Goal: Answer question/provide support: Share knowledge or assist other users

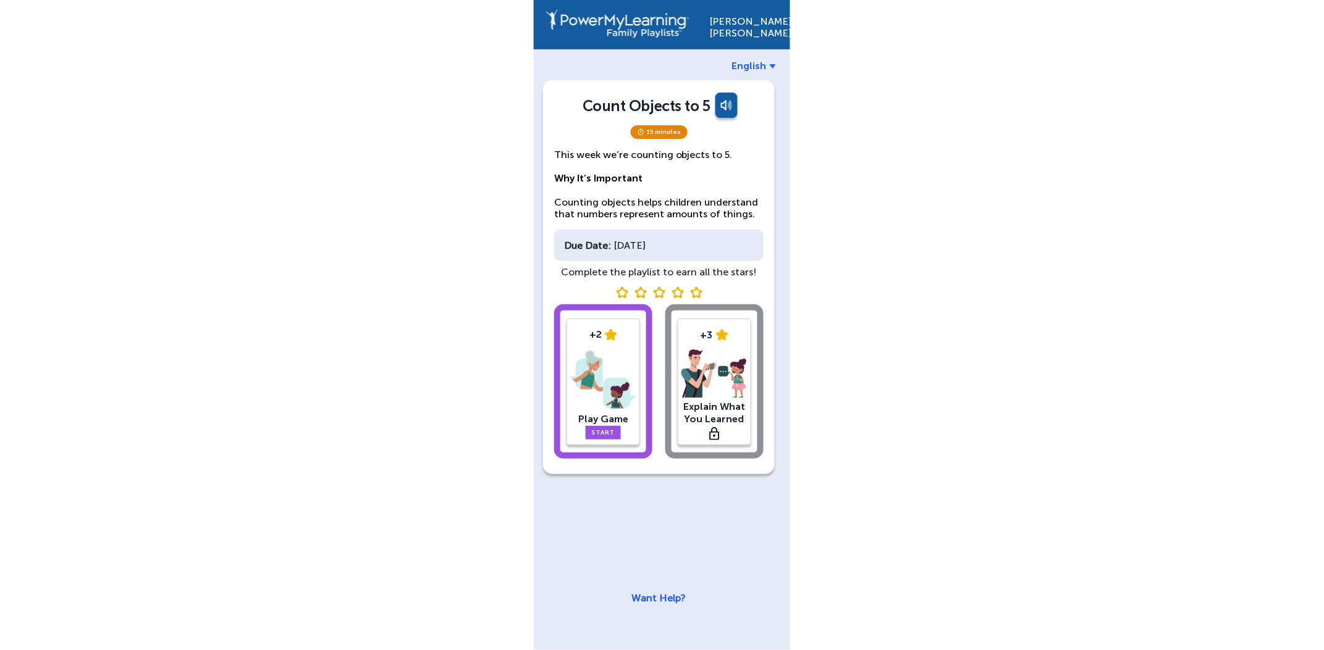
click at [625, 389] on img at bounding box center [603, 380] width 66 height 64
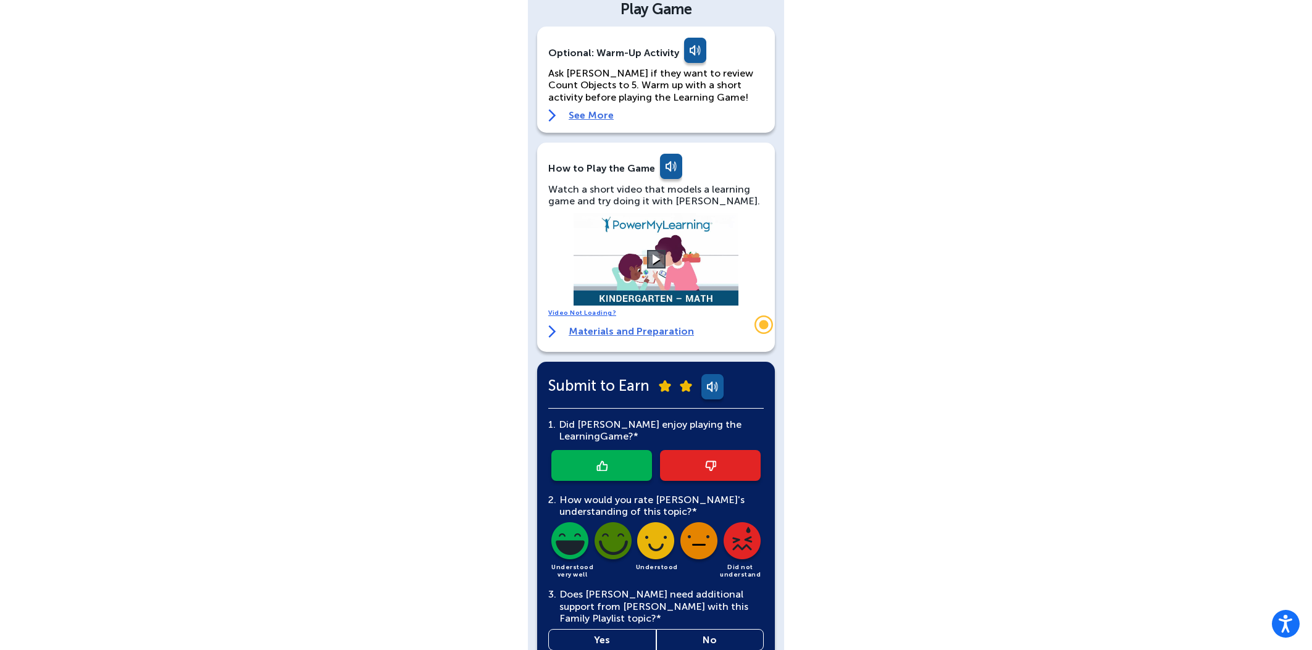
scroll to position [128, 0]
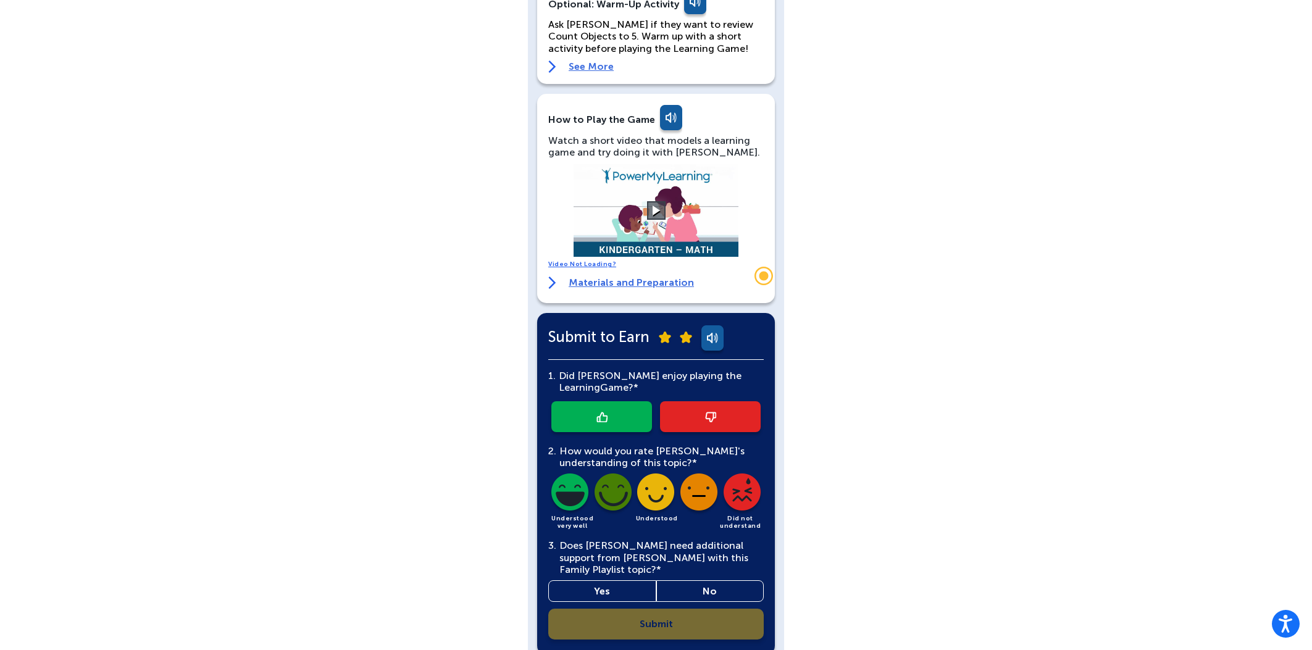
click at [620, 416] on link at bounding box center [602, 416] width 101 height 31
click at [573, 503] on img at bounding box center [570, 495] width 42 height 42
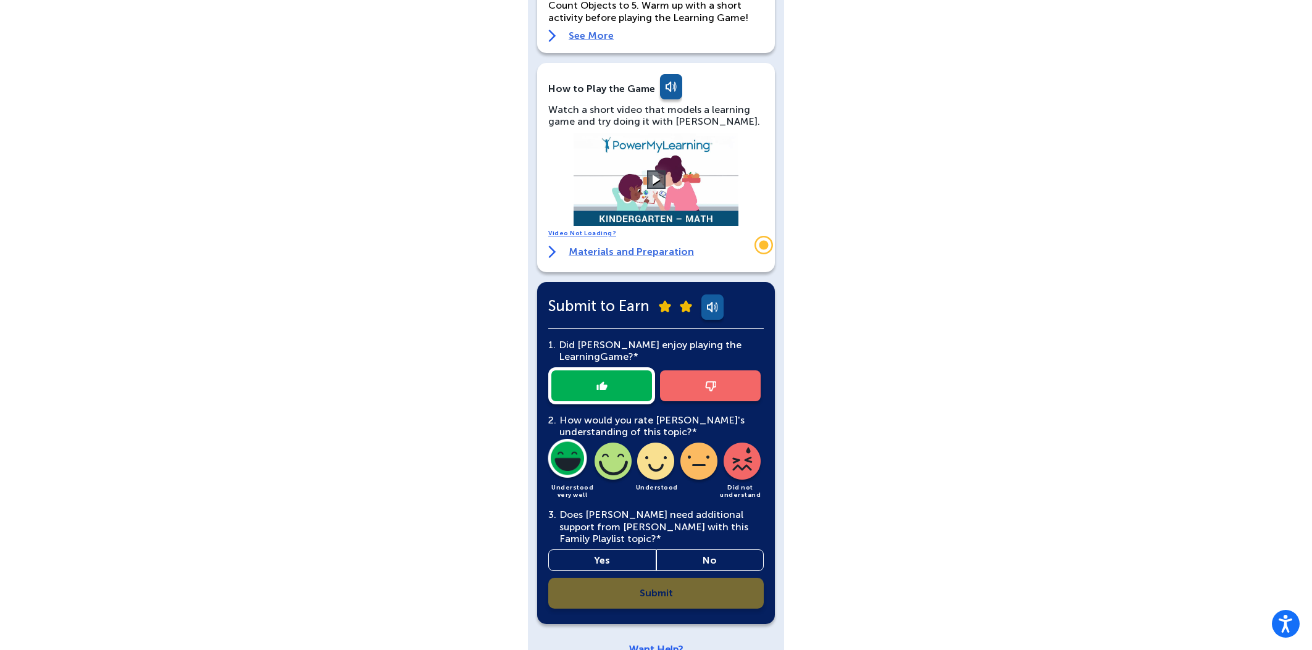
scroll to position [174, 0]
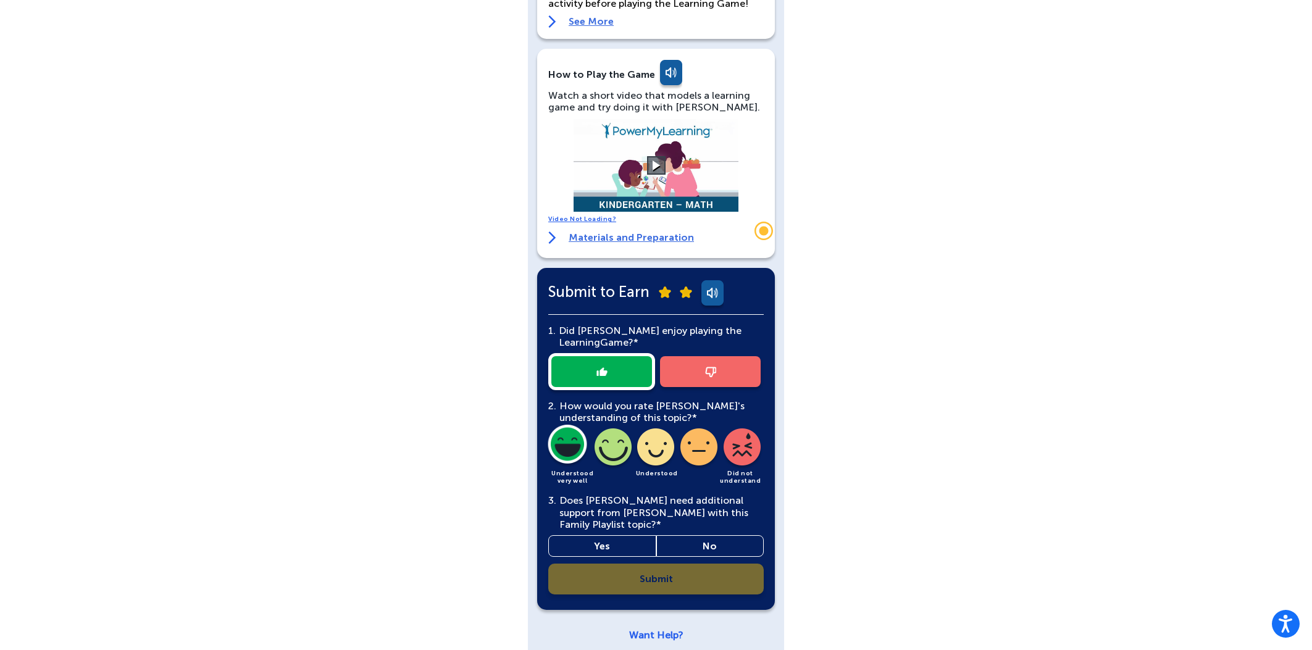
click at [704, 535] on link "No" at bounding box center [711, 546] width 108 height 22
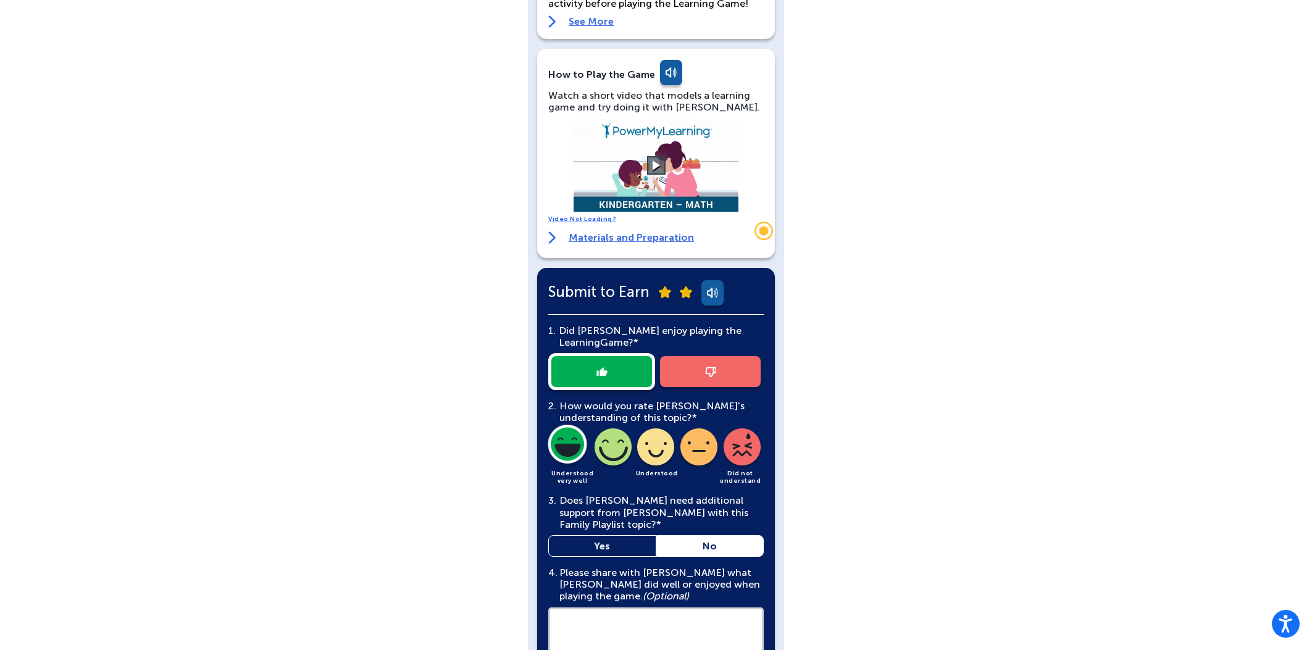
click at [645, 535] on link "Yes" at bounding box center [602, 546] width 108 height 22
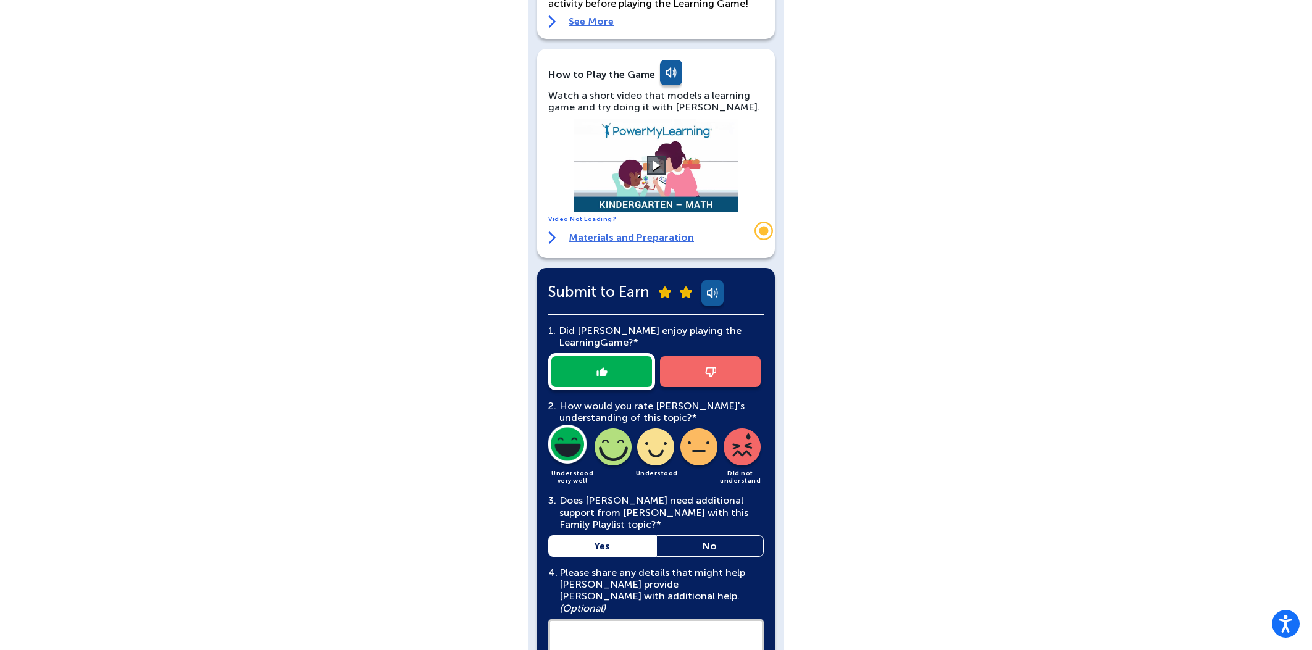
click at [694, 538] on link "No" at bounding box center [711, 546] width 108 height 22
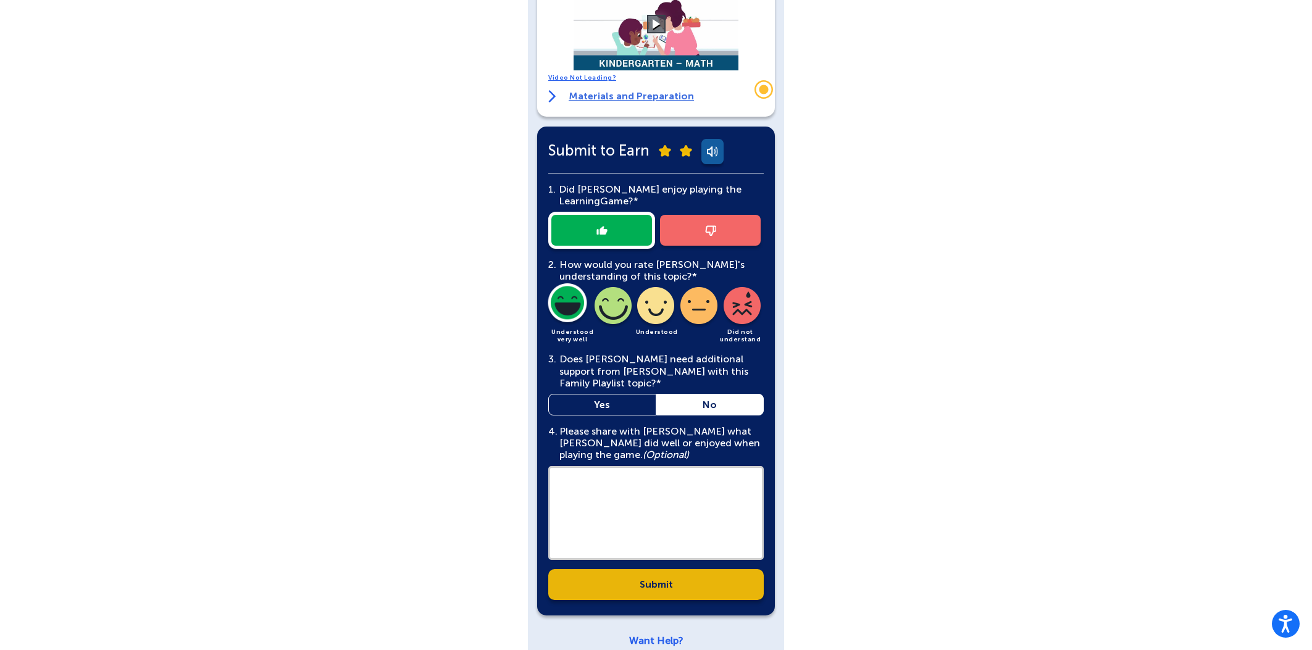
scroll to position [320, 0]
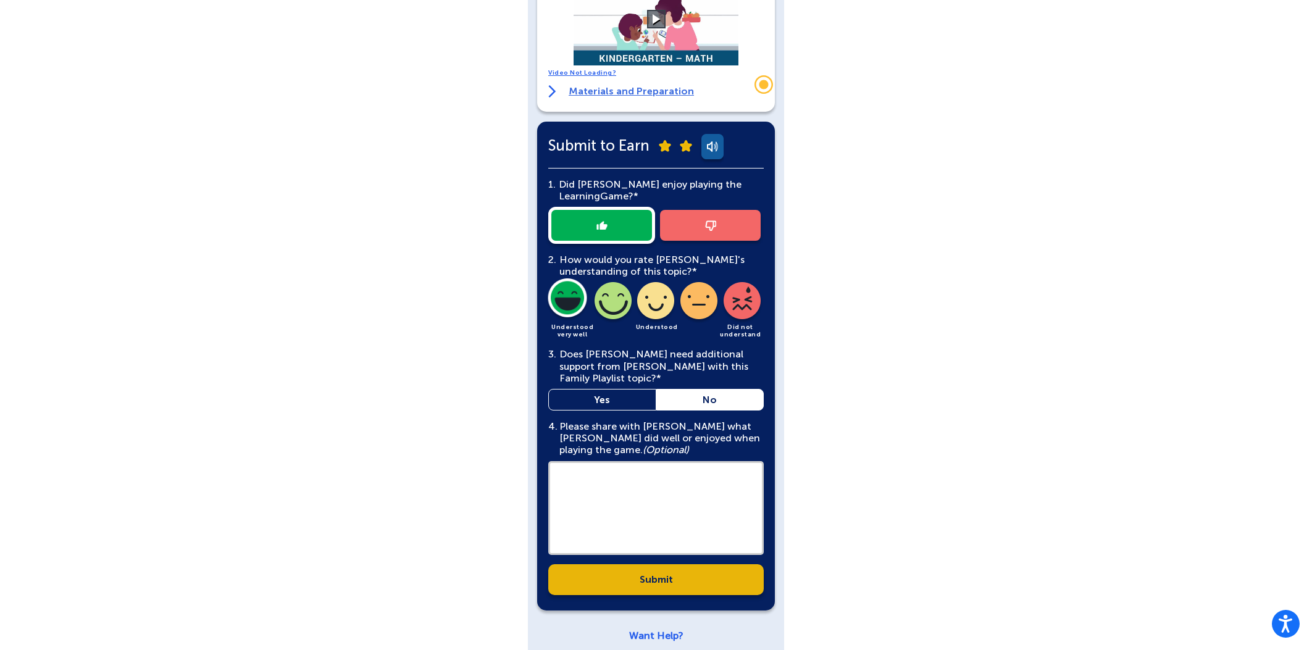
click at [673, 542] on div "4. Please share with [PERSON_NAME] what [PERSON_NAME] did well or enjoyed when …" at bounding box center [656, 489] width 216 height 137
click at [684, 573] on link "Submit" at bounding box center [656, 579] width 216 height 31
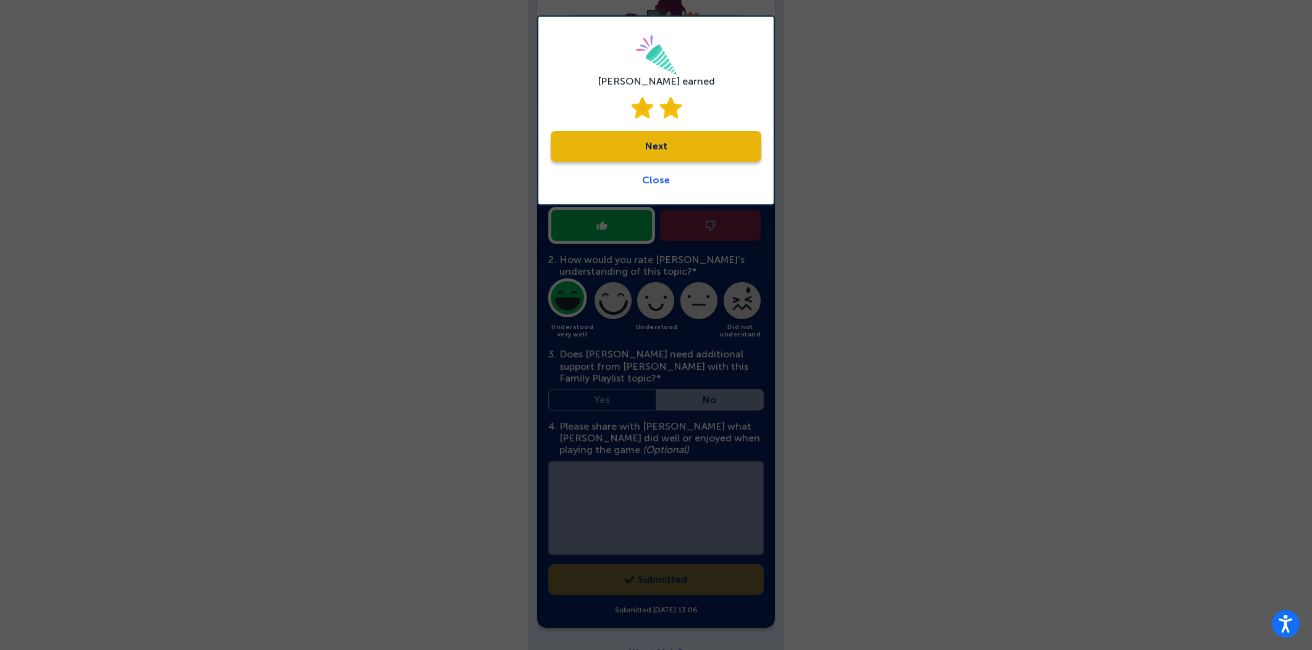
click at [668, 143] on link "Next" at bounding box center [656, 146] width 211 height 31
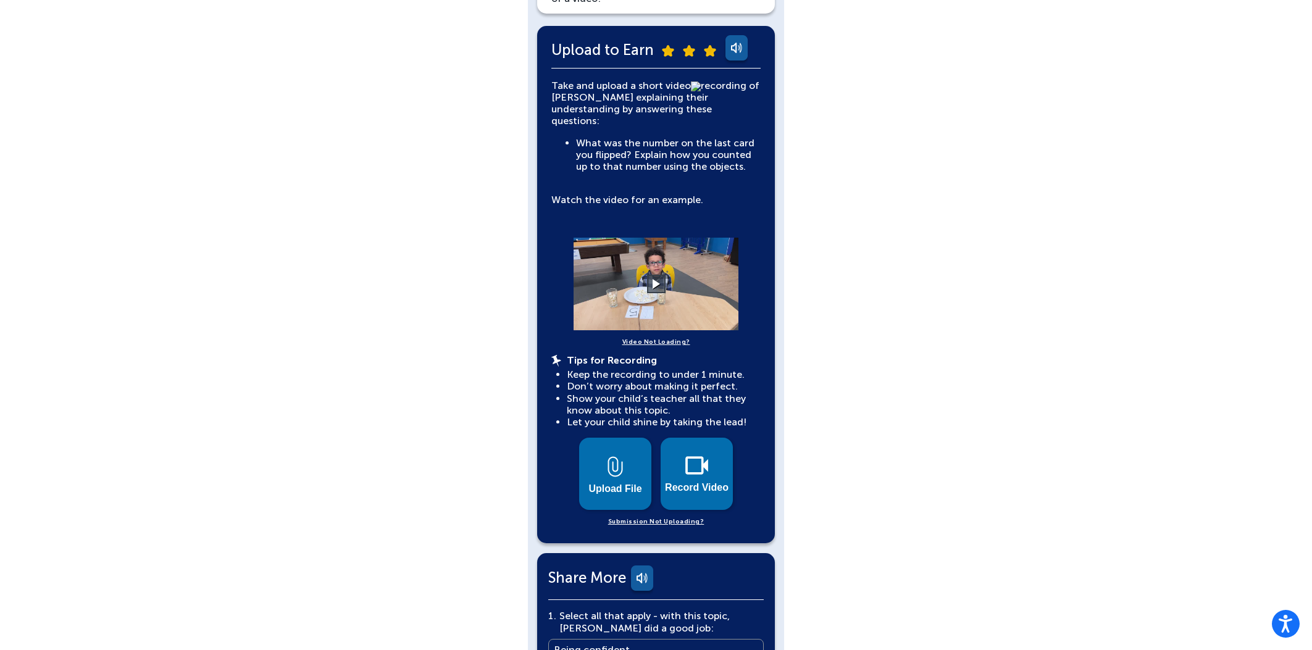
scroll to position [257, 0]
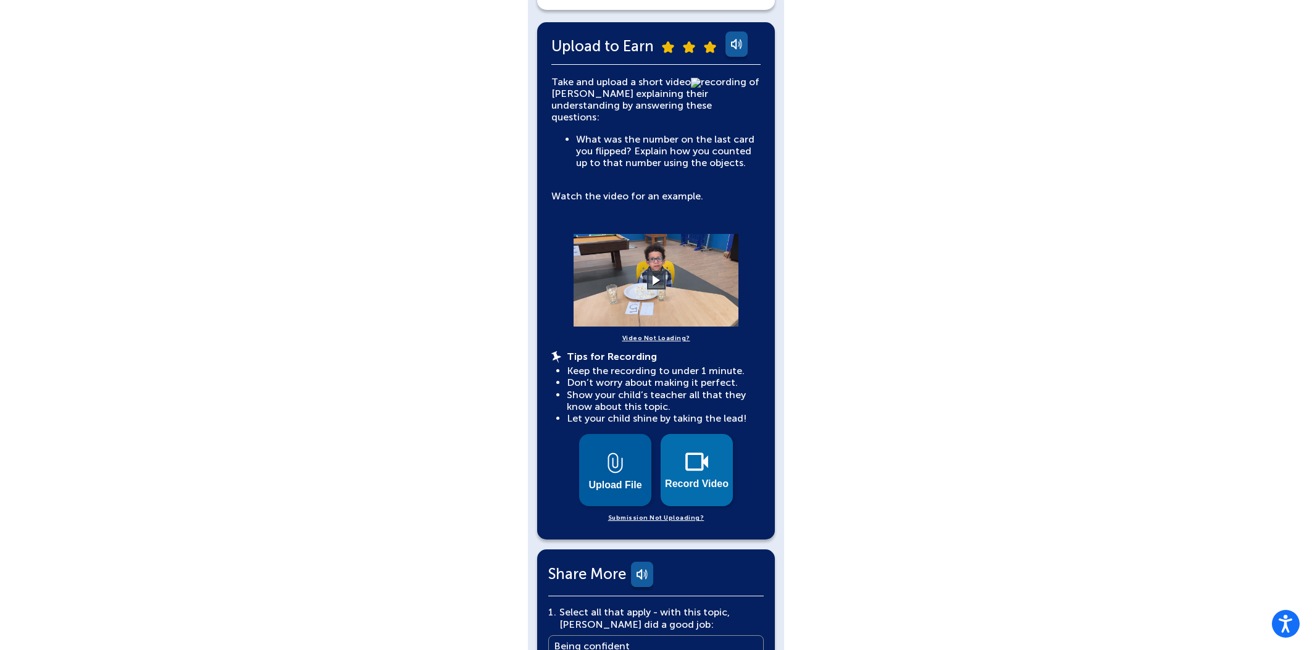
click at [632, 457] on button "Upload File" at bounding box center [615, 470] width 72 height 72
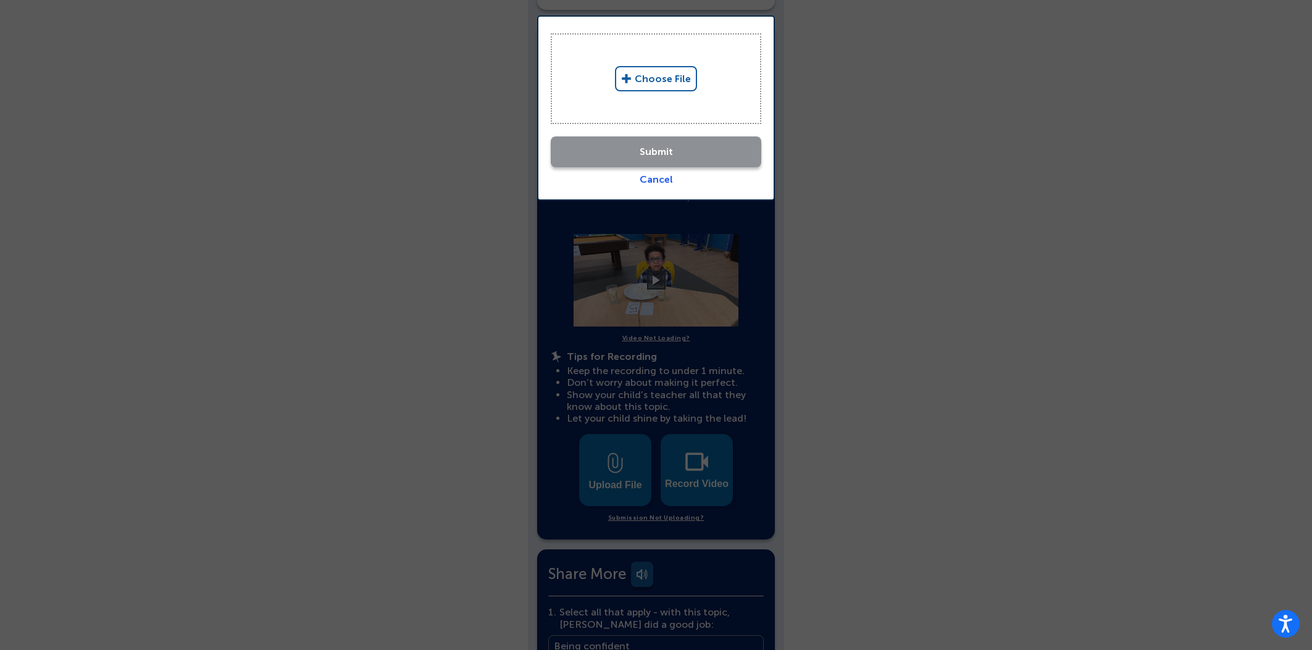
click at [655, 82] on link "Choose File" at bounding box center [656, 78] width 82 height 25
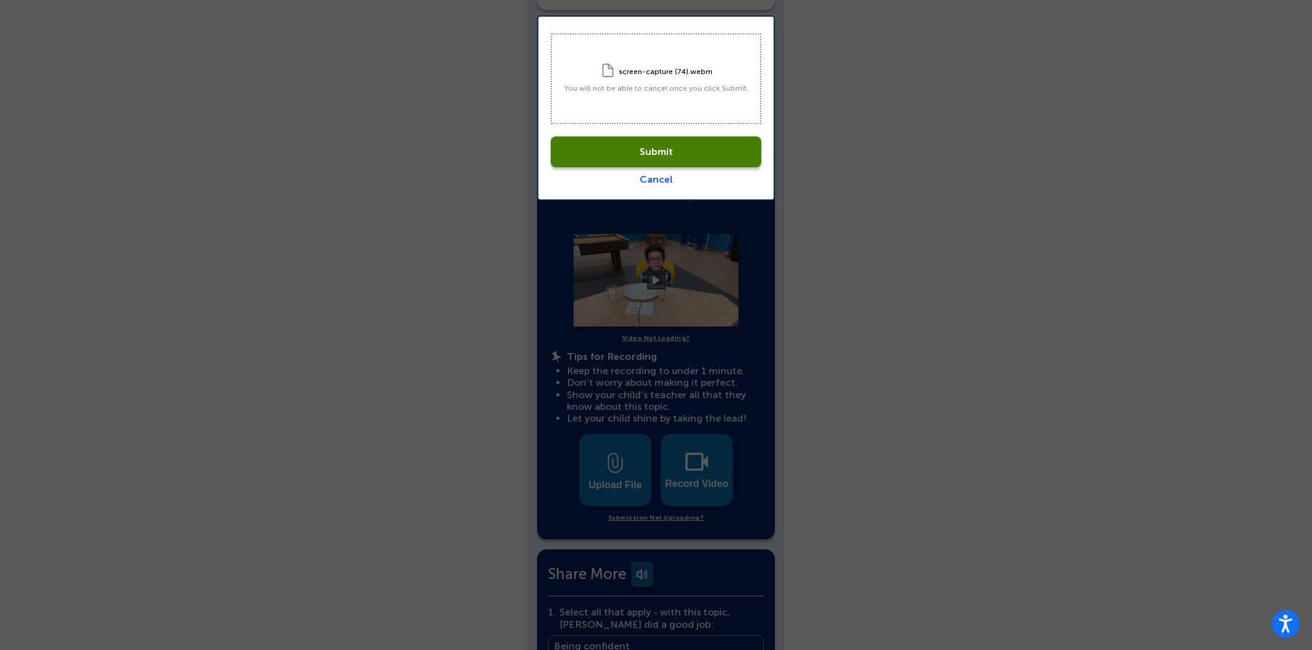
click at [636, 148] on link "Submit" at bounding box center [656, 151] width 211 height 31
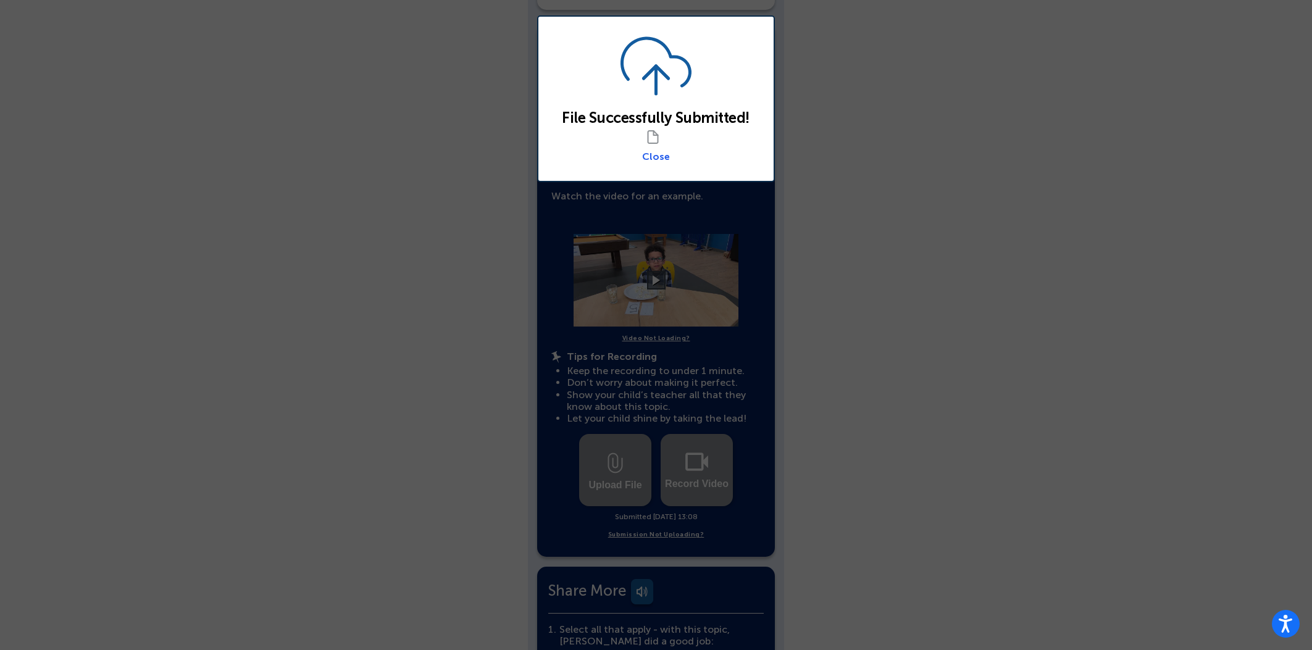
click at [658, 154] on link "Close" at bounding box center [656, 157] width 28 height 12
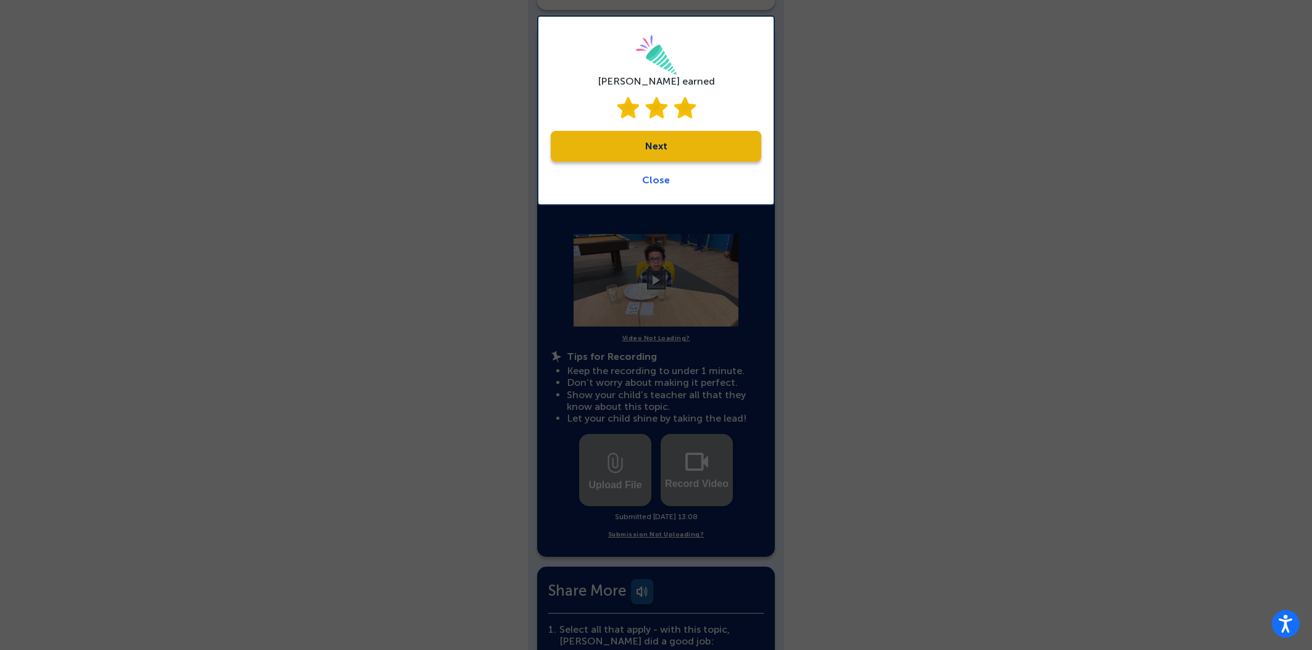
click at [700, 152] on link "Next" at bounding box center [656, 146] width 211 height 31
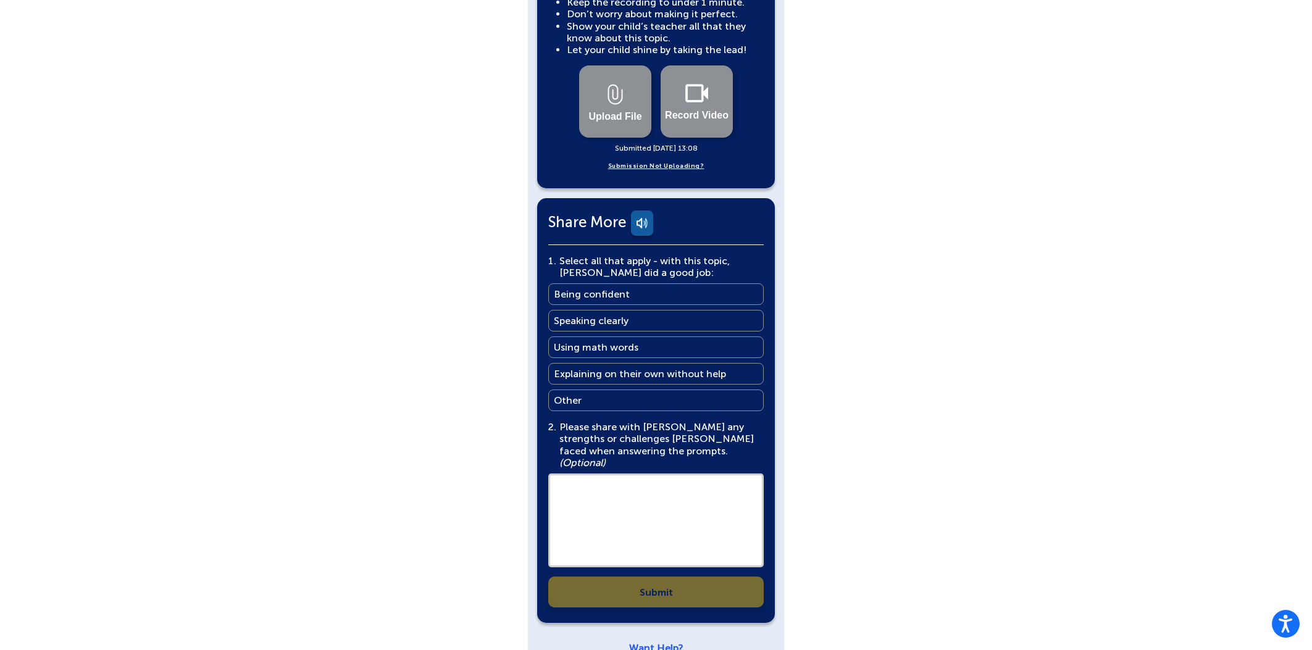
scroll to position [627, 0]
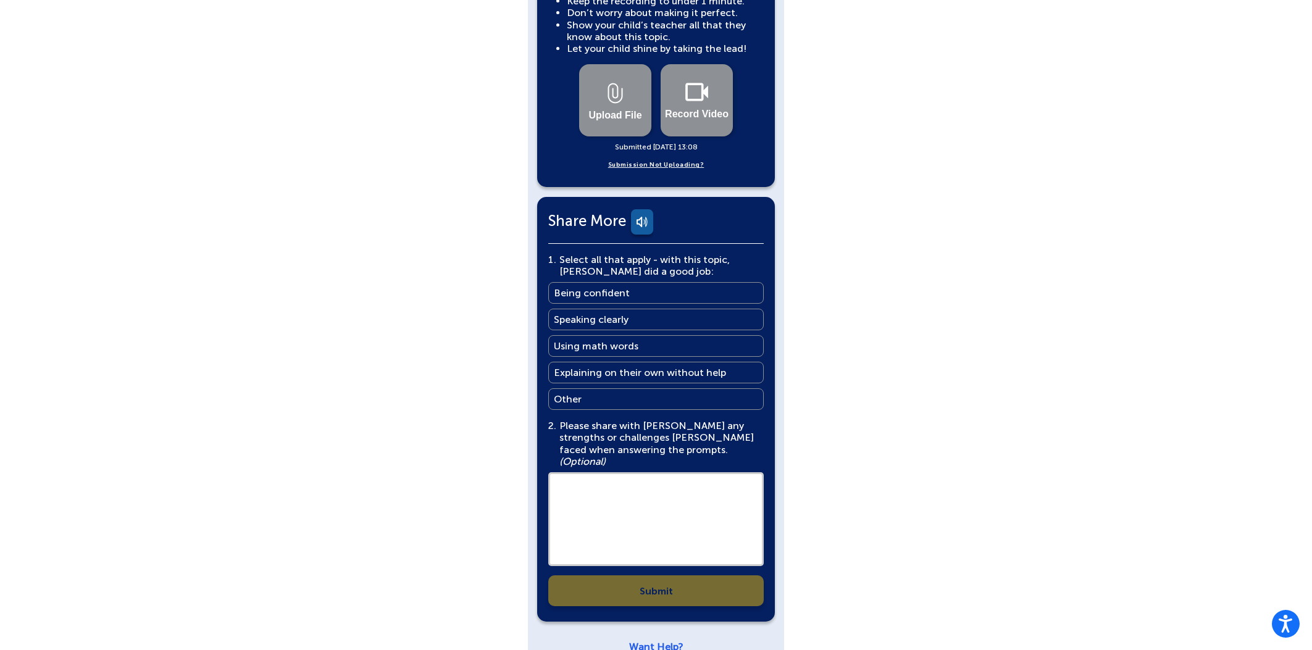
click at [609, 314] on main "Speaking clearly" at bounding box center [591, 320] width 75 height 12
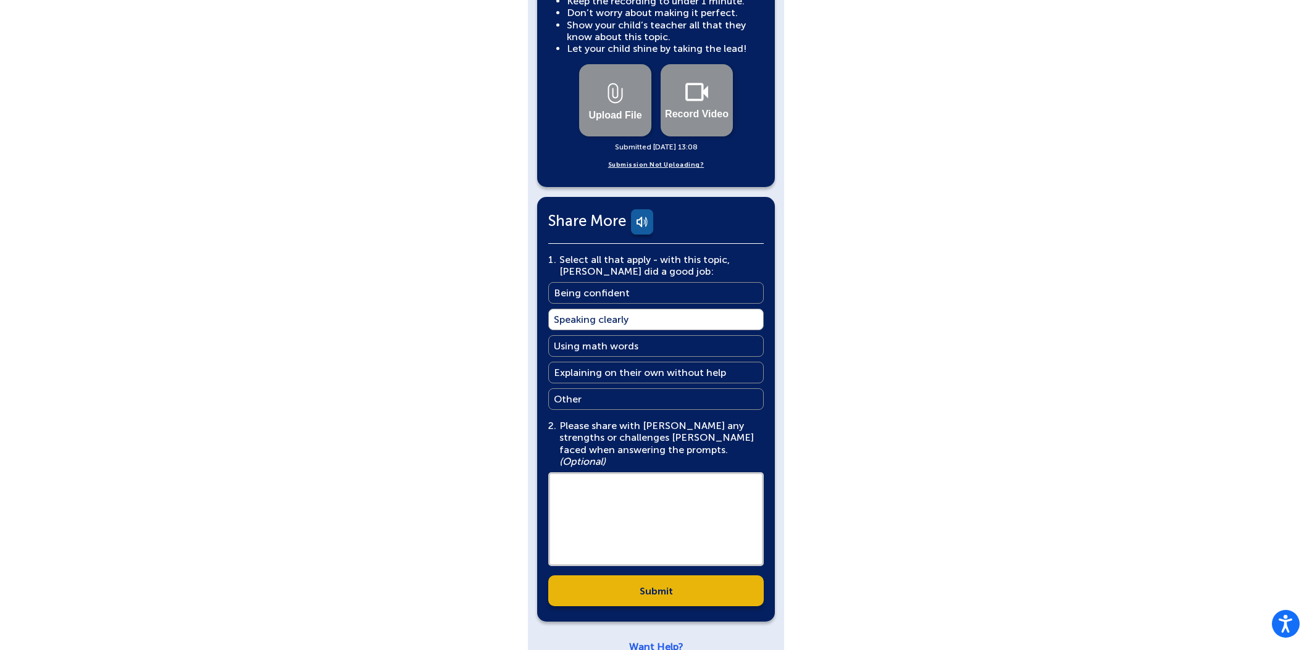
click at [676, 476] on textarea at bounding box center [656, 519] width 216 height 94
type textarea "****"
click at [728, 576] on link "Submit" at bounding box center [656, 591] width 216 height 31
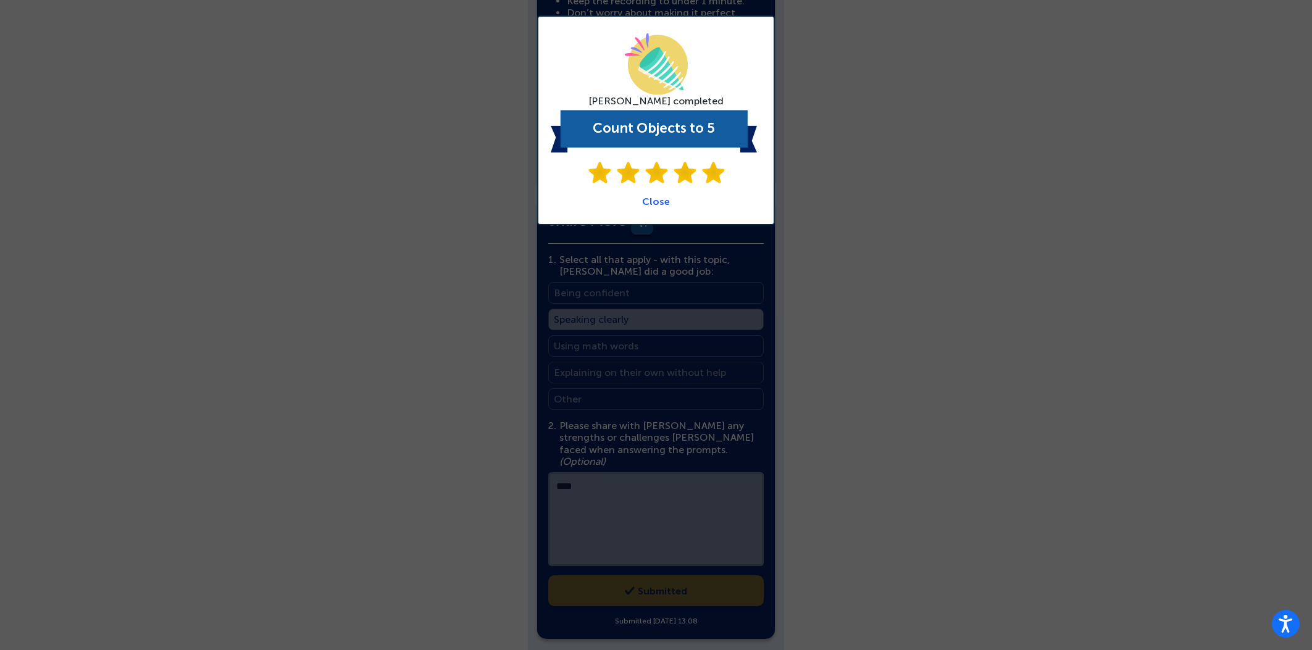
click at [633, 200] on div "[PERSON_NAME] completed Count Objects to 5 Close" at bounding box center [656, 120] width 211 height 174
click at [645, 200] on div "[PERSON_NAME] completed Count Objects to 5 Close" at bounding box center [656, 120] width 211 height 174
click at [655, 200] on link "Close" at bounding box center [656, 202] width 28 height 12
